Goal: Information Seeking & Learning: Understand process/instructions

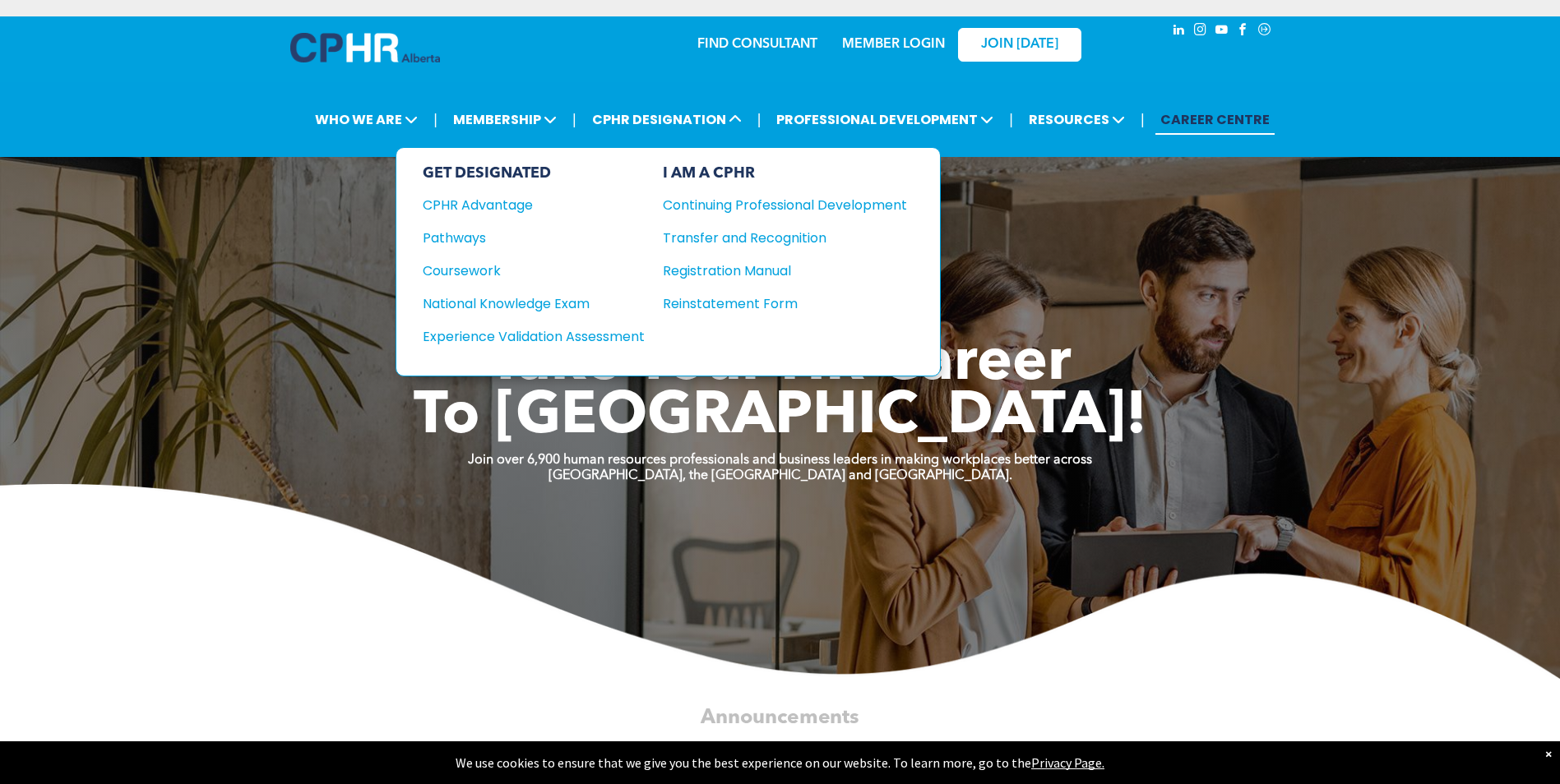
click at [467, 262] on div "Coursework" at bounding box center [522, 271] width 200 height 21
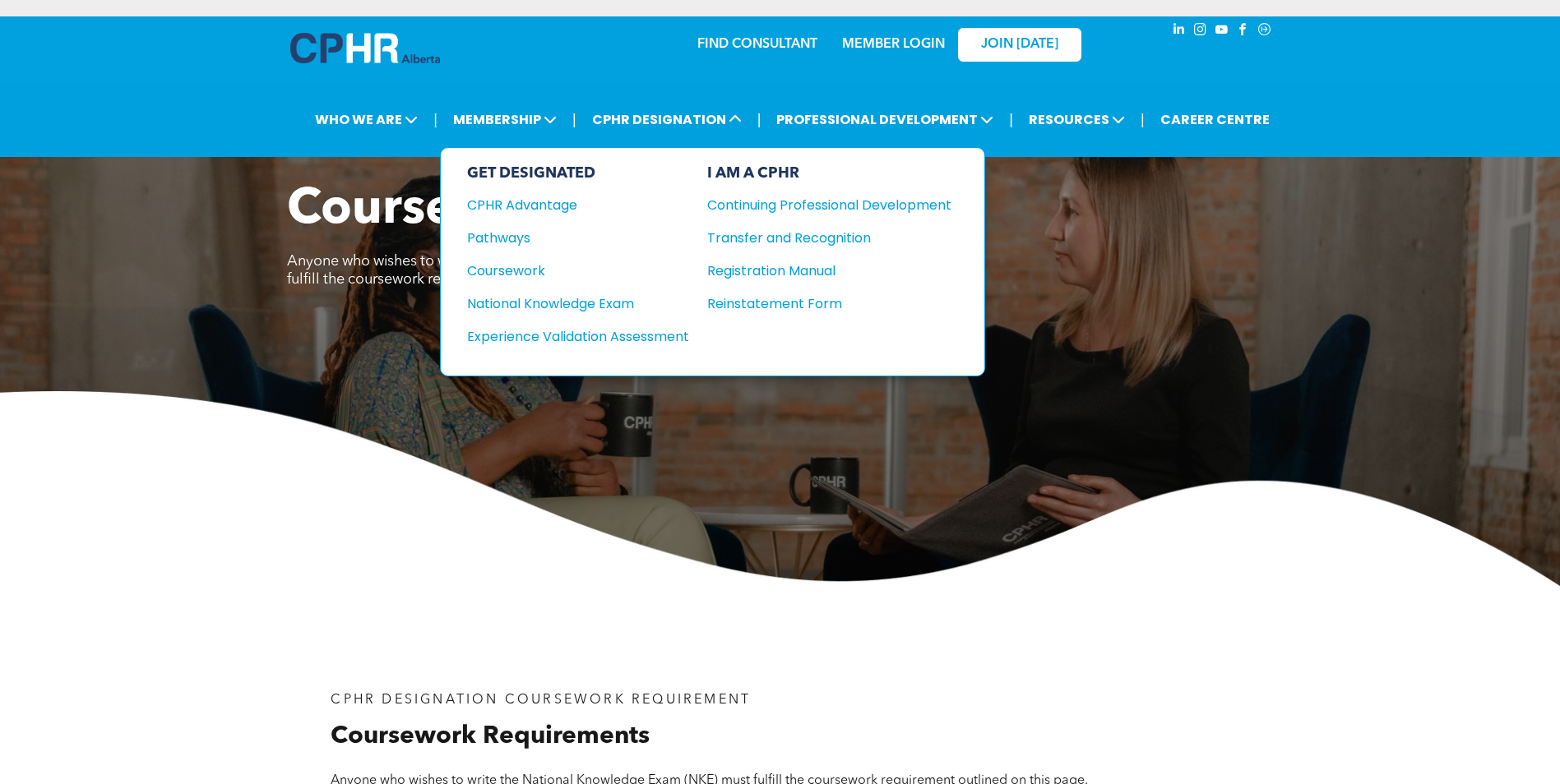
click at [513, 236] on div "Pathways" at bounding box center [567, 238] width 200 height 21
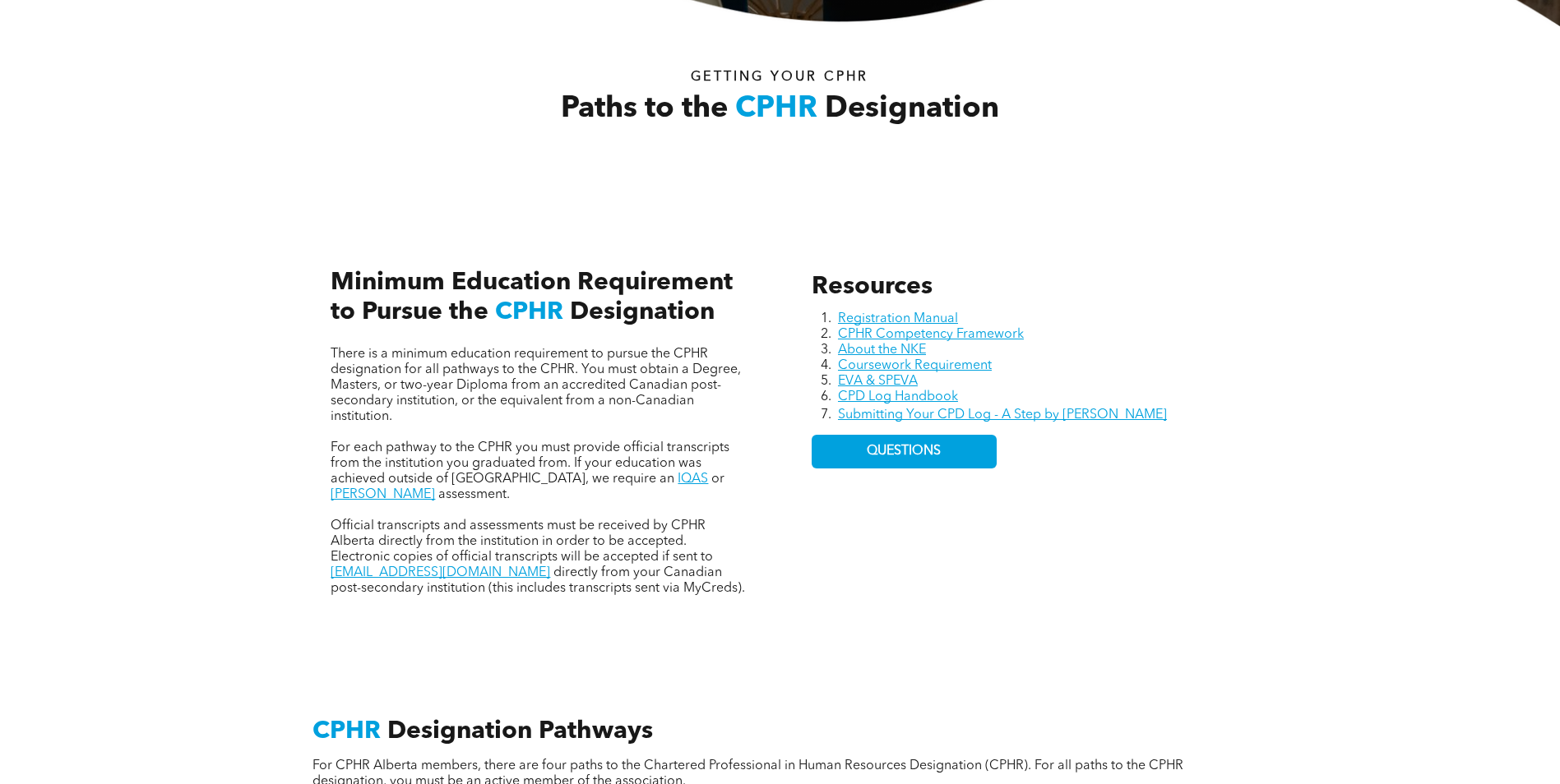
scroll to position [658, 0]
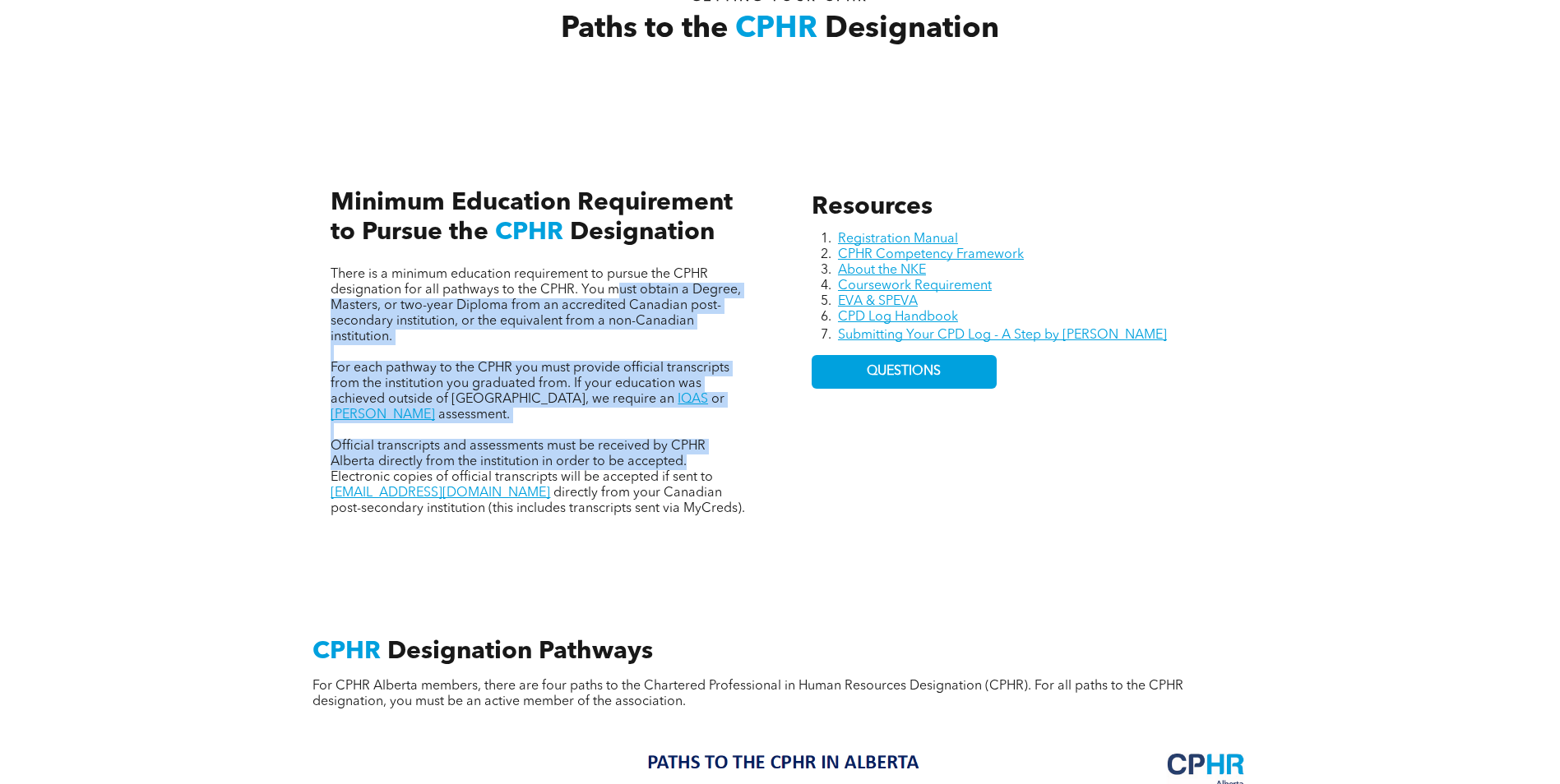
drag, startPoint x: 614, startPoint y: 289, endPoint x: 733, endPoint y: 453, distance: 202.6
click at [733, 453] on div "There is a minimum education requirement to pursue the CPHR designation for all…" at bounding box center [539, 392] width 418 height 250
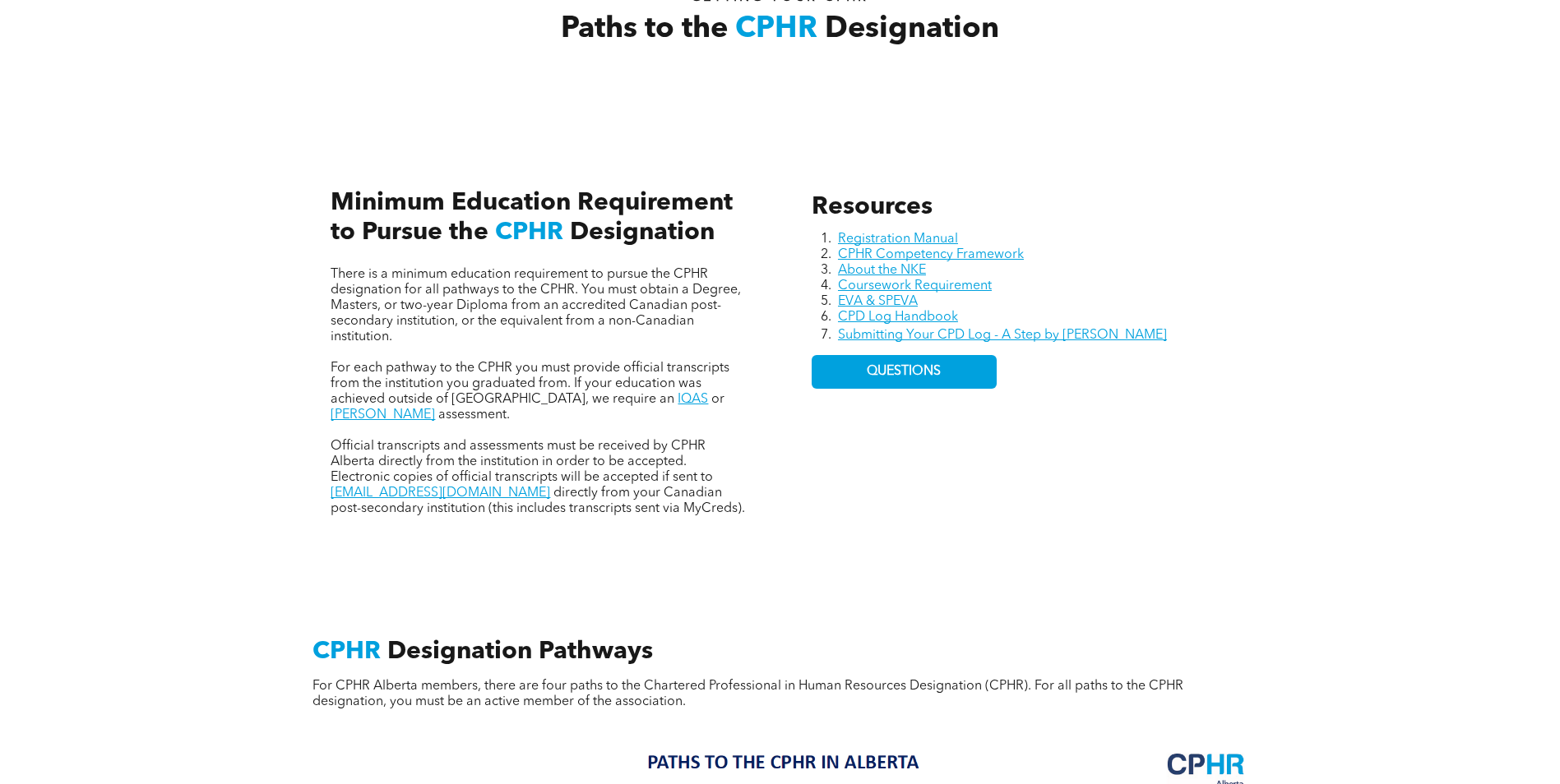
click at [1226, 434] on div "Resources Registration Manual CPHR Competency Framework About the NKE Coursewor…" at bounding box center [1020, 355] width 444 height 351
